Goal: Task Accomplishment & Management: Manage account settings

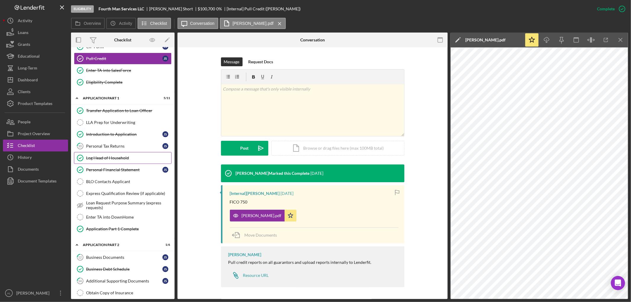
scroll to position [235, 0]
click at [117, 259] on div "Business Documents" at bounding box center [124, 257] width 76 height 5
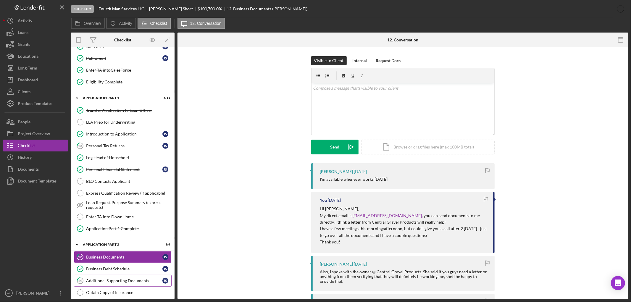
click at [119, 285] on link "14 Additional Supporting Documents J S" at bounding box center [123, 281] width 98 height 12
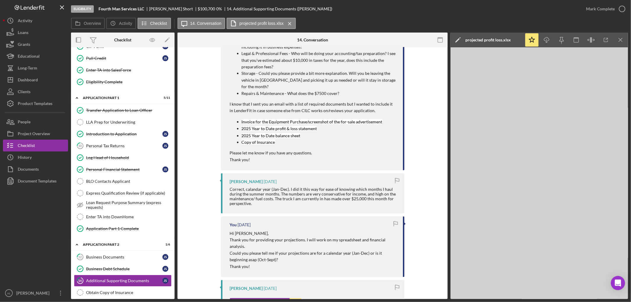
scroll to position [619, 0]
